Goal: Transaction & Acquisition: Book appointment/travel/reservation

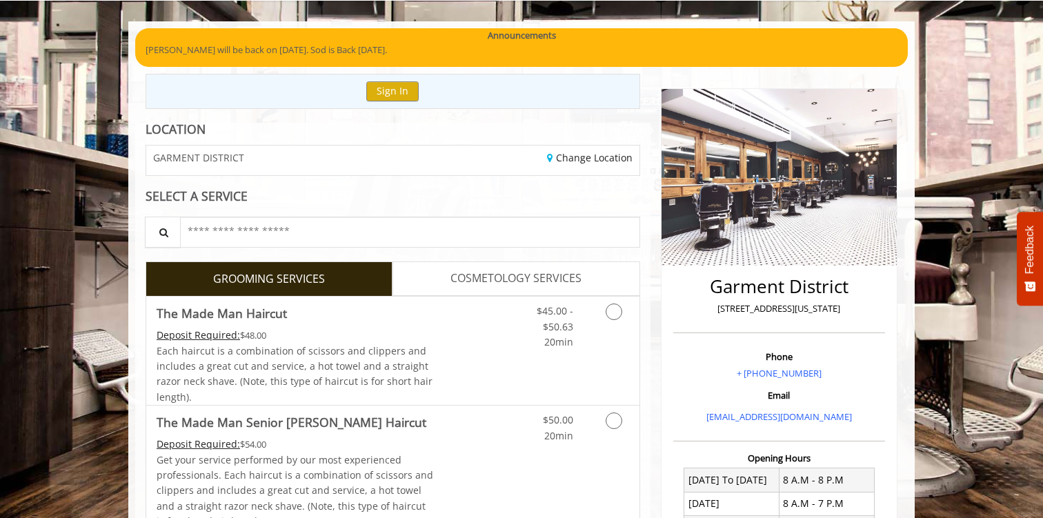
click at [454, 278] on span "COSMETOLOGY SERVICES" at bounding box center [515, 279] width 131 height 18
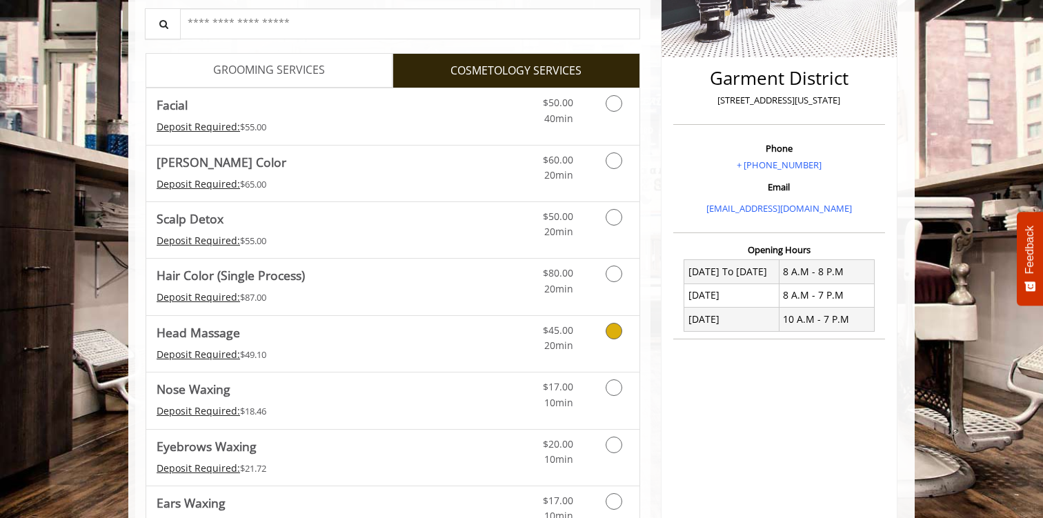
scroll to position [290, 0]
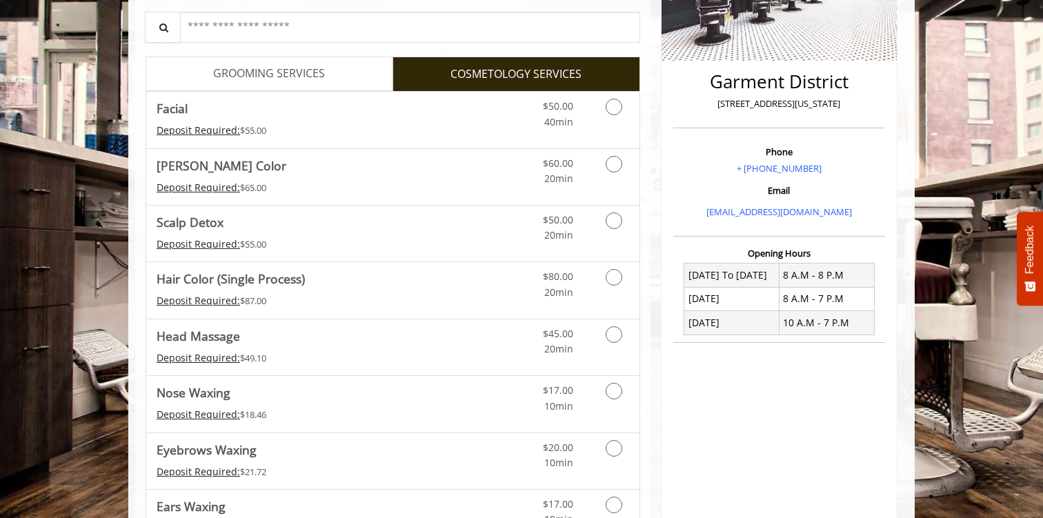
click at [299, 72] on span "GROOMING SERVICES" at bounding box center [269, 74] width 112 height 18
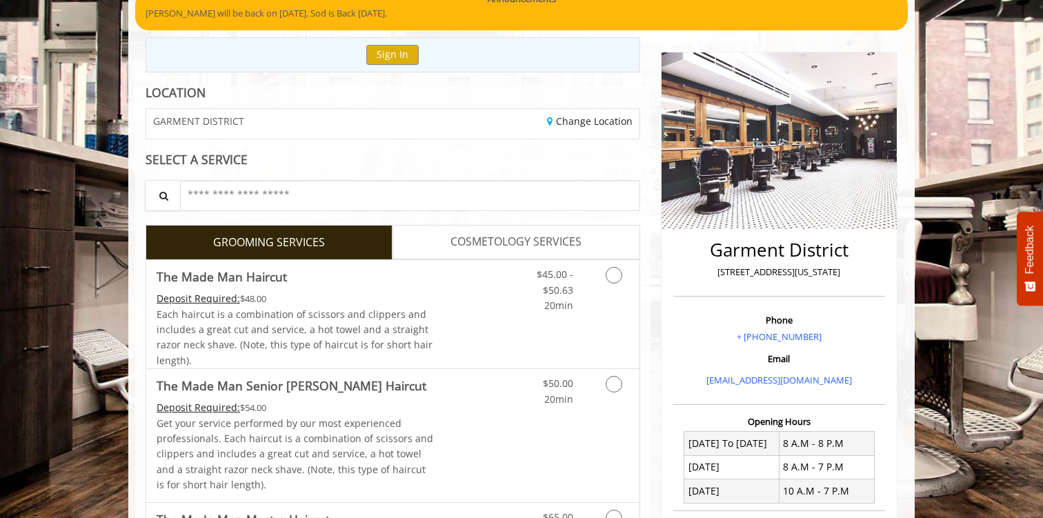
scroll to position [148, 0]
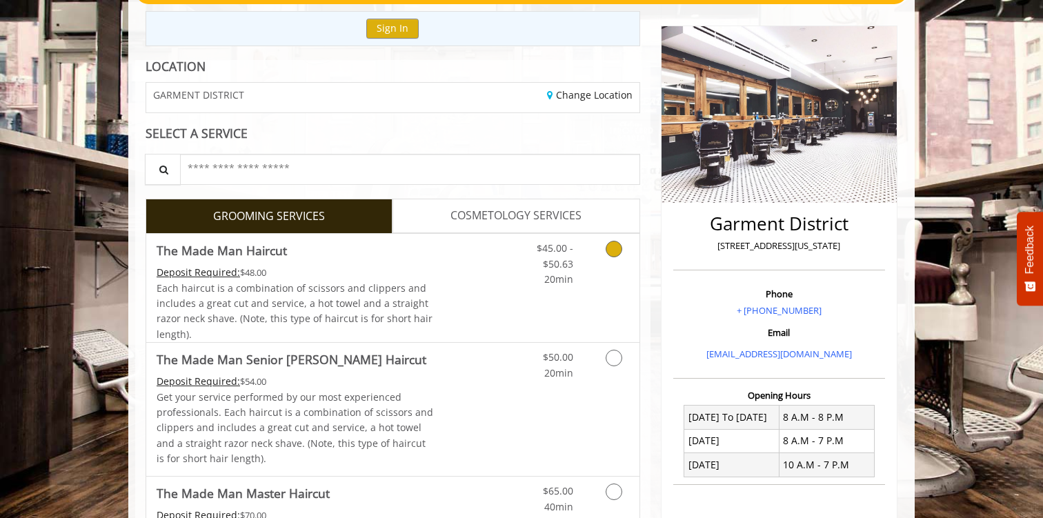
click at [363, 296] on span "Each haircut is a combination of scissors and clippers and includes a great cut…" at bounding box center [295, 310] width 276 height 59
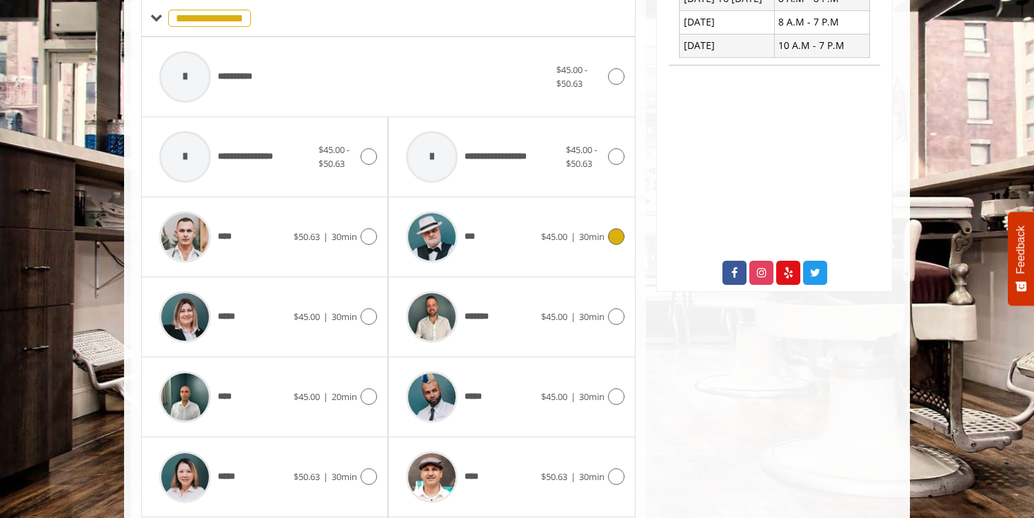
scroll to position [693, 0]
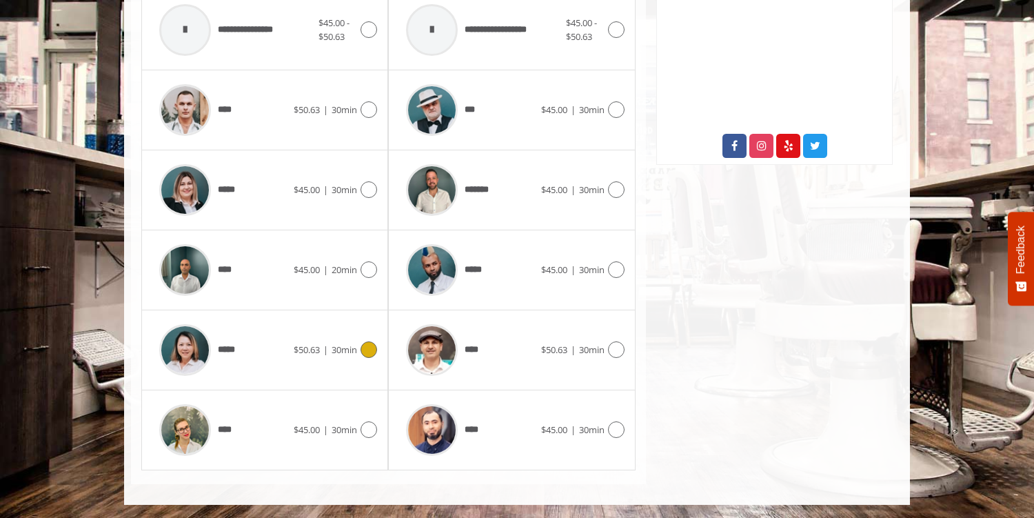
click at [329, 349] on span "$50.63 | 30min" at bounding box center [325, 350] width 63 height 14
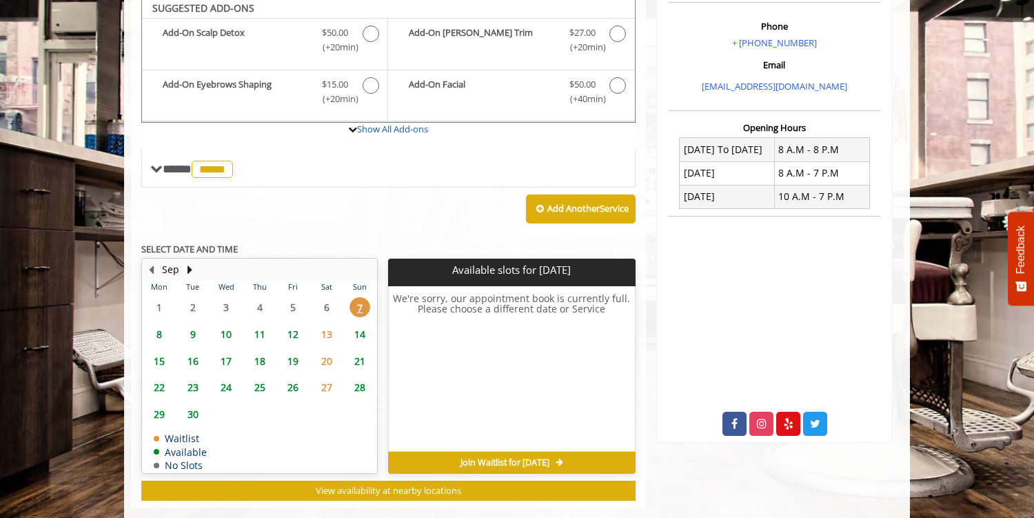
scroll to position [410, 0]
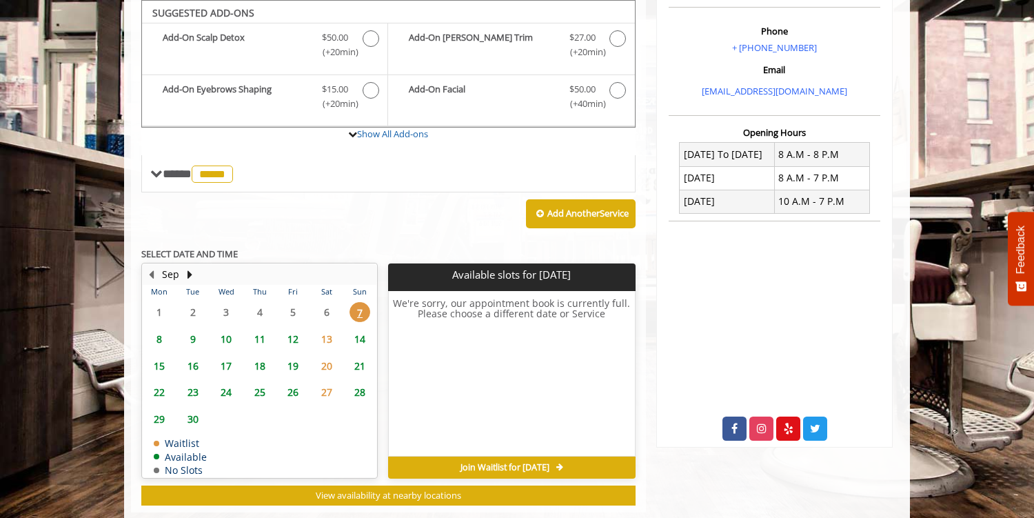
click at [162, 339] on span "8" at bounding box center [159, 339] width 21 height 20
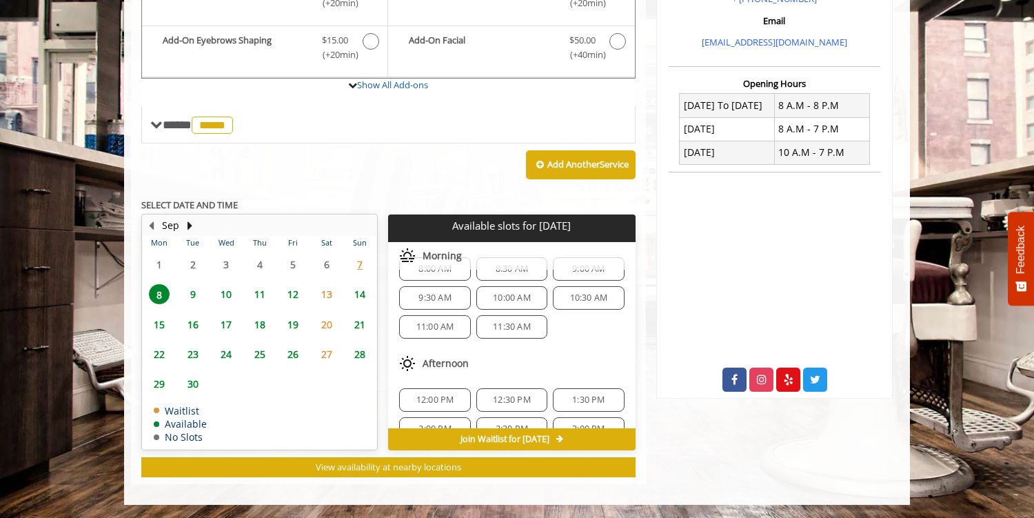
scroll to position [0, 0]
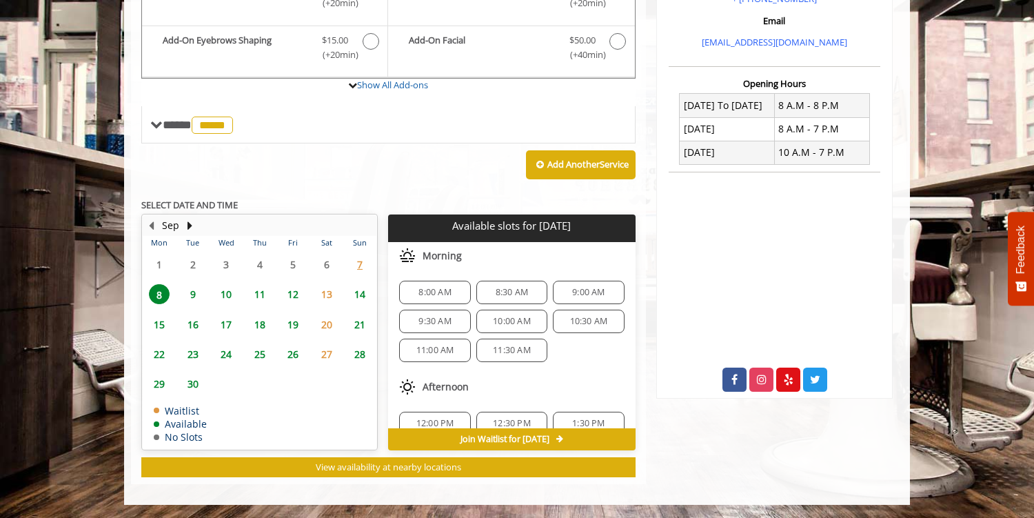
click at [430, 291] on span "8:00 AM" at bounding box center [435, 292] width 32 height 11
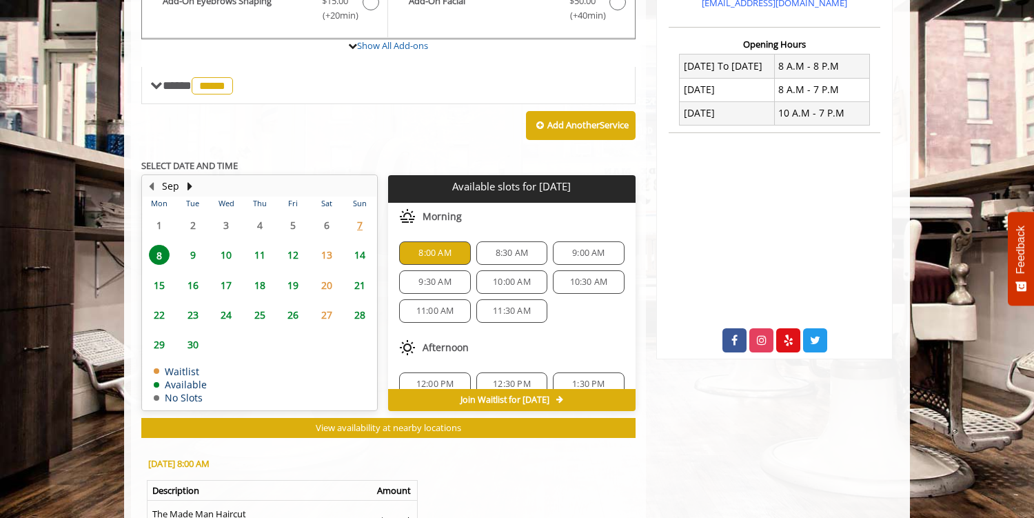
click at [394, 143] on div "Add Another Service" at bounding box center [388, 125] width 494 height 43
